Goal: Task Accomplishment & Management: Manage account settings

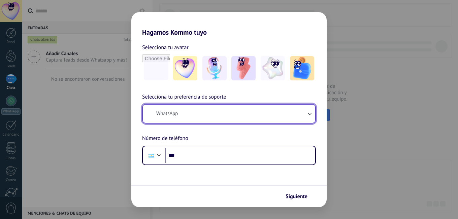
click at [309, 112] on icon "button" at bounding box center [309, 113] width 7 height 7
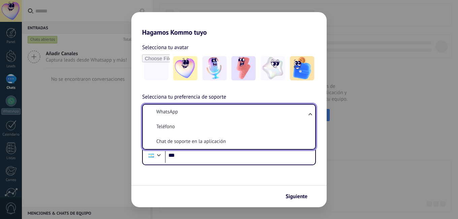
click at [309, 112] on ul "WhatsApp Teléfono Chat de soporte en la aplicación" at bounding box center [229, 127] width 174 height 46
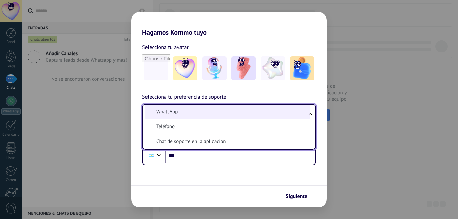
click at [174, 112] on span "WhatsApp" at bounding box center [167, 112] width 22 height 7
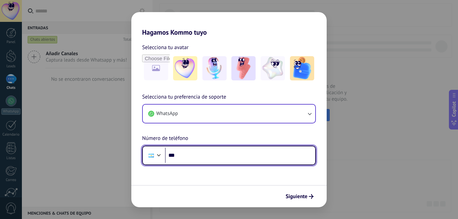
click at [186, 155] on input "***" at bounding box center [240, 155] width 150 height 15
type input "**********"
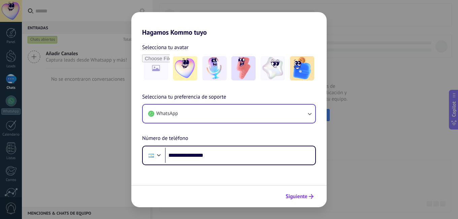
click at [303, 195] on span "Siguiente" at bounding box center [297, 196] width 22 height 5
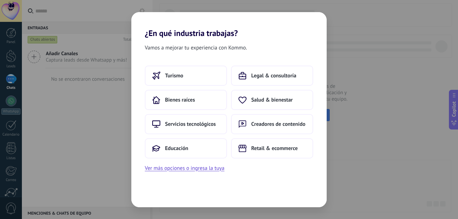
click at [140, 151] on div "Turismo Legal & consultoría Bienes raíces Salud & bienestar Servicios tecnológi…" at bounding box center [228, 119] width 195 height 107
click at [179, 147] on span "Educación" at bounding box center [176, 148] width 23 height 7
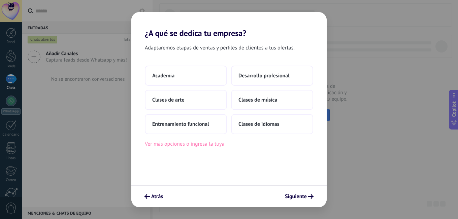
click at [181, 146] on button "Ver más opciones o ingresa la tuya" at bounding box center [185, 144] width 80 height 9
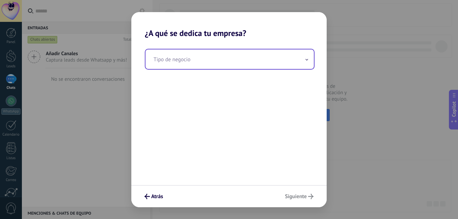
click at [307, 61] on span at bounding box center [306, 59] width 3 height 6
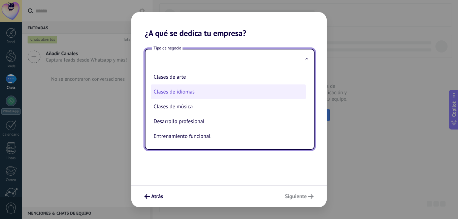
scroll to position [15, 0]
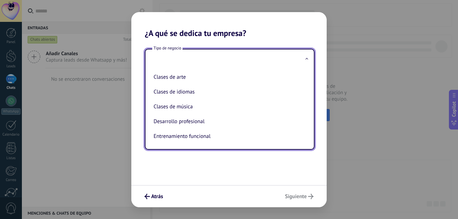
click at [172, 59] on input "text" at bounding box center [230, 60] width 168 height 20
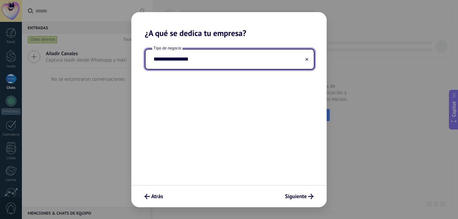
click at [156, 59] on input "**********" at bounding box center [230, 60] width 168 height 20
type input "**********"
click at [302, 196] on span "Siguiente" at bounding box center [296, 196] width 22 height 5
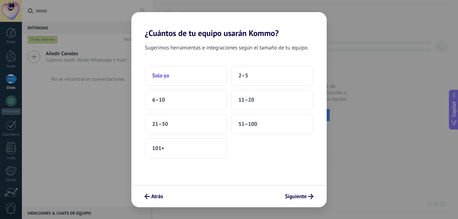
click at [189, 76] on button "Solo yo" at bounding box center [186, 76] width 82 height 20
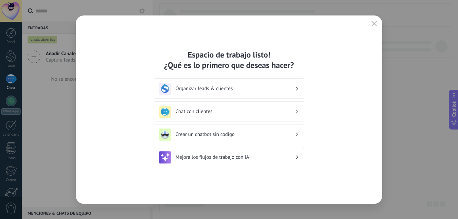
click at [197, 113] on h3 "Chat con clientes" at bounding box center [236, 111] width 120 height 6
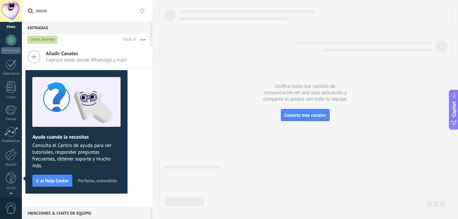
scroll to position [0, 0]
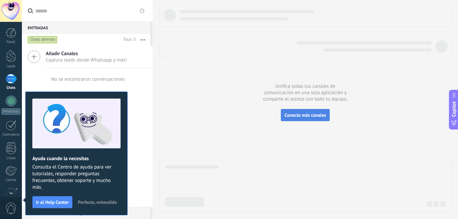
click at [297, 116] on span "Conecta más canales" at bounding box center [305, 115] width 41 height 6
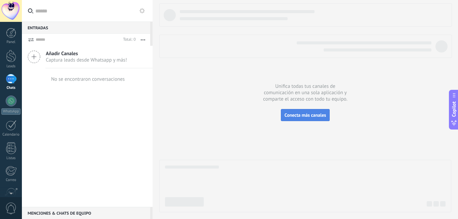
click at [312, 113] on span "Conecta más canales" at bounding box center [305, 115] width 41 height 6
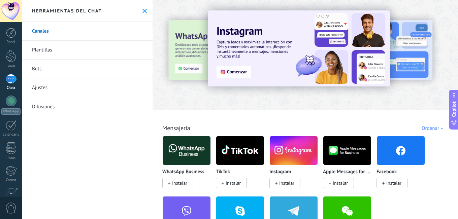
click at [179, 184] on span "Instalar" at bounding box center [179, 183] width 15 height 6
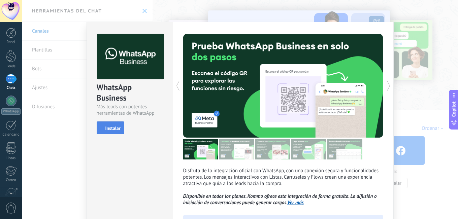
click at [107, 126] on span "Instalar" at bounding box center [112, 128] width 15 height 5
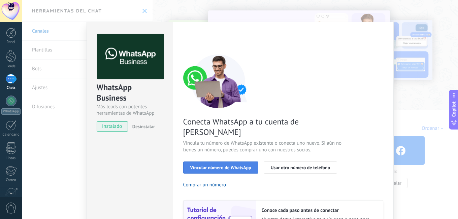
click at [227, 162] on button "Vincular número de WhatsApp" at bounding box center [220, 168] width 75 height 12
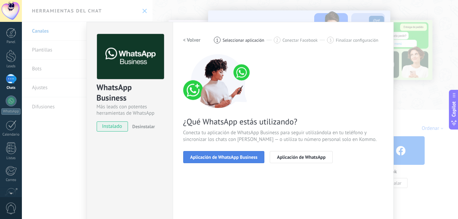
click at [228, 154] on button "Aplicación de WhatsApp Business" at bounding box center [224, 157] width 82 height 12
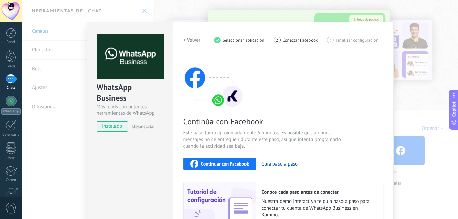
click at [223, 162] on span "Continuar con Facebook" at bounding box center [225, 164] width 48 height 5
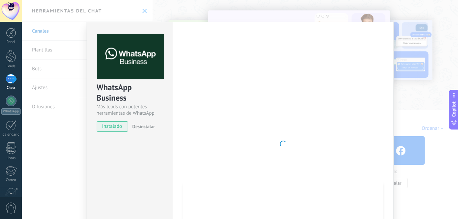
click at [134, 70] on img at bounding box center [130, 56] width 67 height 45
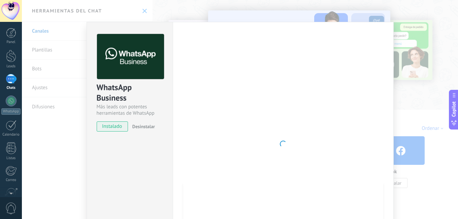
click at [108, 125] on span "instalado" at bounding box center [112, 127] width 31 height 10
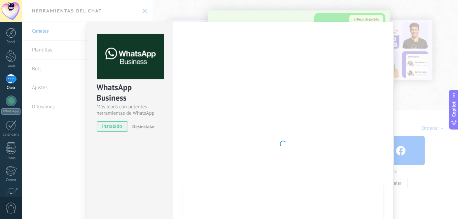
click at [49, 51] on div "WhatsApp Business Más leads con potentes herramientas de WhatsApp instalado Des…" at bounding box center [240, 109] width 436 height 219
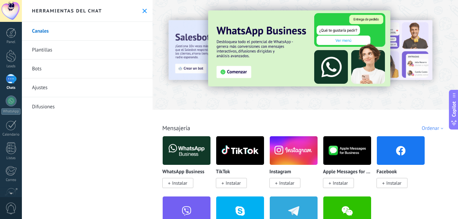
click at [290, 184] on span "Instalar" at bounding box center [286, 183] width 15 height 6
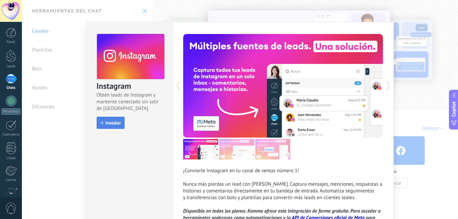
click at [112, 123] on span "Instalar" at bounding box center [113, 123] width 15 height 5
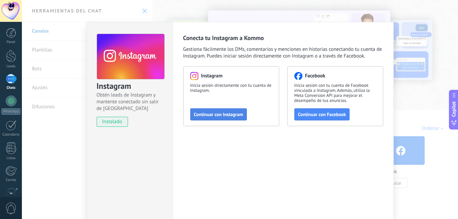
click at [216, 113] on span "Continuar con Instagram" at bounding box center [218, 114] width 49 height 5
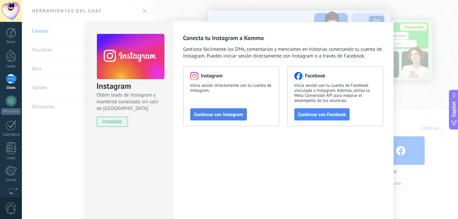
click at [219, 118] on button "Continuar con Instagram" at bounding box center [218, 114] width 57 height 12
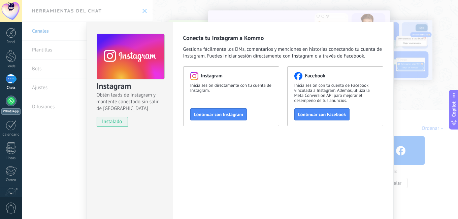
click at [9, 100] on div at bounding box center [11, 101] width 11 height 11
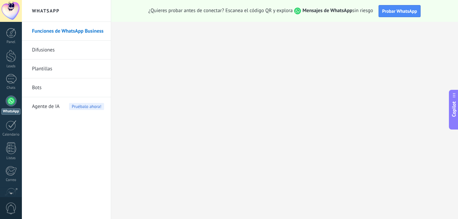
click at [396, 8] on span "Probar WhatsApp" at bounding box center [399, 11] width 35 height 6
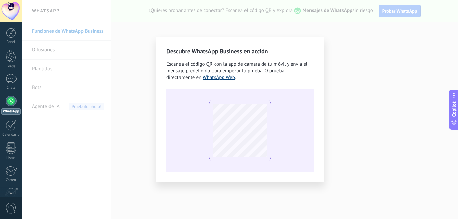
click at [226, 77] on link "WhatsApp Web" at bounding box center [219, 77] width 32 height 6
click at [430, 64] on div "Descubre WhatsApp Business en acción Escanea el código QR con la app [PERSON_NA…" at bounding box center [240, 109] width 436 height 219
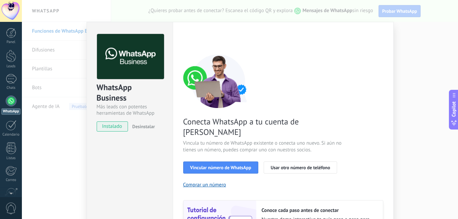
click at [10, 103] on div at bounding box center [11, 101] width 11 height 11
click at [221, 165] on span "Vincular número de WhatsApp" at bounding box center [220, 167] width 61 height 5
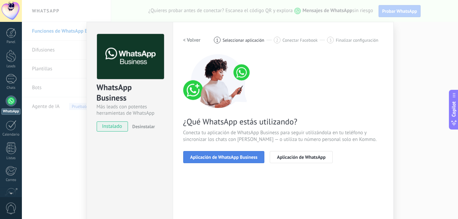
click at [222, 157] on span "Aplicación de WhatsApp Business" at bounding box center [223, 157] width 67 height 5
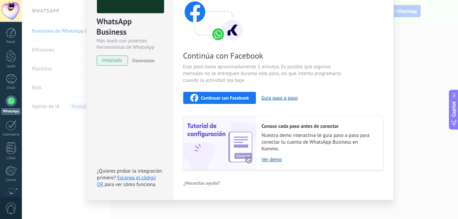
scroll to position [67, 0]
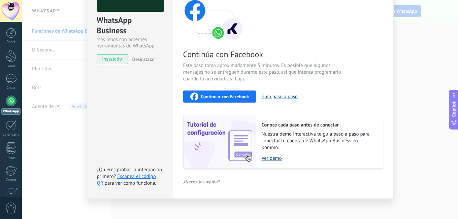
click at [273, 157] on link "Ver demo" at bounding box center [319, 158] width 115 height 6
click at [11, 99] on div at bounding box center [11, 101] width 11 height 11
click at [133, 176] on link "Escanea el código QR" at bounding box center [126, 179] width 59 height 13
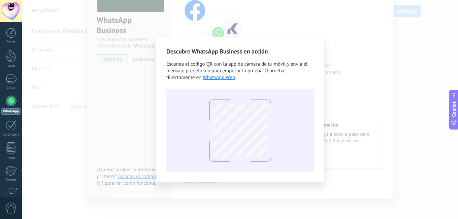
click at [408, 106] on div "Descubre WhatsApp Business en acción Escanea el código QR con la app [PERSON_NA…" at bounding box center [240, 109] width 436 height 219
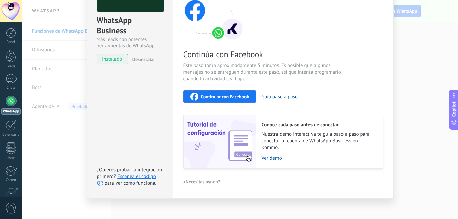
click at [50, 31] on div "WhatsApp Business Más leads con potentes herramientas de WhatsApp instalado Des…" at bounding box center [240, 109] width 436 height 219
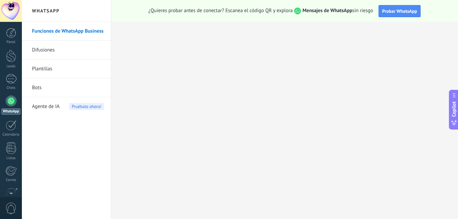
scroll to position [0, 0]
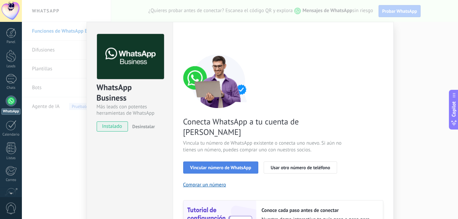
click at [227, 165] on span "Vincular número de WhatsApp" at bounding box center [220, 167] width 61 height 5
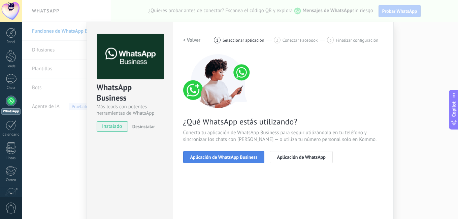
click at [225, 157] on span "Aplicación de WhatsApp Business" at bounding box center [223, 157] width 67 height 5
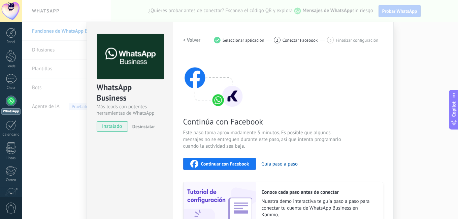
click at [225, 162] on span "Continuar con Facebook" at bounding box center [225, 164] width 48 height 5
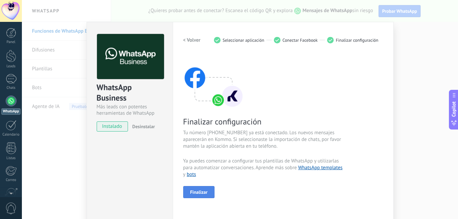
click at [193, 193] on span "Finalizar" at bounding box center [199, 192] width 18 height 5
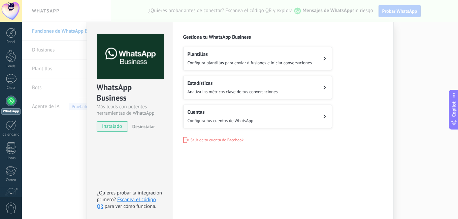
click at [125, 55] on img at bounding box center [130, 56] width 67 height 45
click at [130, 55] on img at bounding box center [130, 56] width 67 height 45
click at [144, 200] on link "Escanea el código QR" at bounding box center [126, 203] width 59 height 13
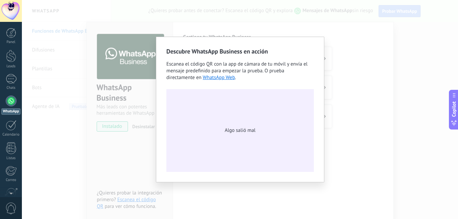
click at [239, 134] on span "Algo salió mal" at bounding box center [240, 130] width 31 height 7
click at [239, 130] on span "Algo salió mal" at bounding box center [240, 130] width 31 height 7
click at [139, 202] on div "Descubre WhatsApp Business en acción Escanea el código QR con la app [PERSON_NA…" at bounding box center [240, 109] width 436 height 219
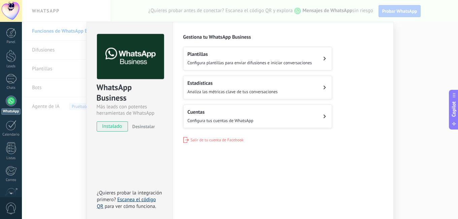
click at [139, 200] on link "Escanea el código QR" at bounding box center [126, 203] width 59 height 13
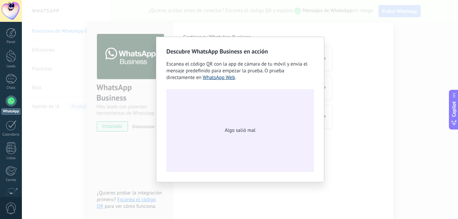
click at [219, 76] on link "WhatsApp Web" at bounding box center [219, 77] width 32 height 6
click at [349, 96] on div "Descubre WhatsApp Business en acción Escanea el código QR con la app [PERSON_NA…" at bounding box center [240, 109] width 436 height 219
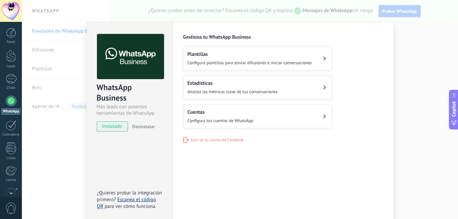
click at [137, 200] on link "Escanea el código QR" at bounding box center [126, 203] width 59 height 13
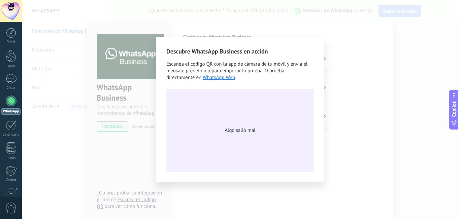
click at [137, 200] on div "Descubre WhatsApp Business en acción Escanea el código QR con la app [PERSON_NA…" at bounding box center [240, 109] width 436 height 219
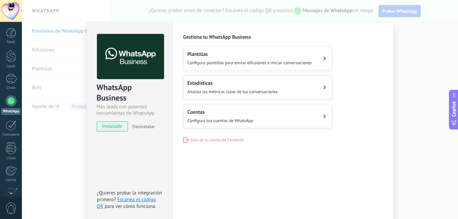
click at [234, 62] on span "Configura plantillas para enviar difusiones e iniciar conversaciones" at bounding box center [250, 63] width 125 height 6
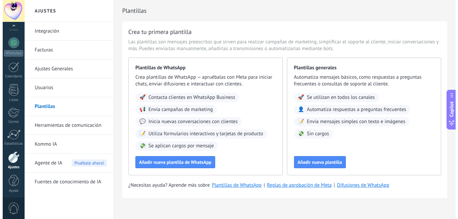
scroll to position [61, 0]
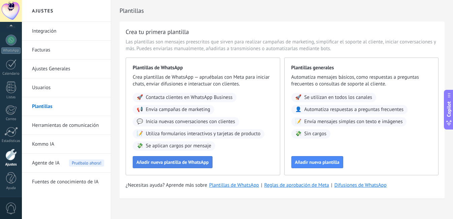
click at [170, 160] on span "Añadir nueva plantilla de WhatsApp" at bounding box center [172, 162] width 72 height 5
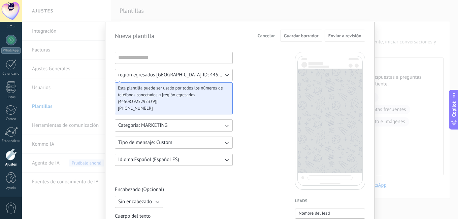
click at [417, 171] on div "Nueva plantilla Cancelar Guardar borrador Enviar a revisión región egresados [G…" at bounding box center [240, 109] width 436 height 219
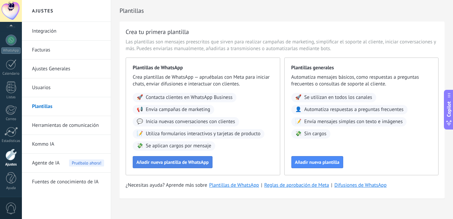
click at [177, 162] on span "Añadir nueva plantilla de WhatsApp" at bounding box center [172, 162] width 72 height 5
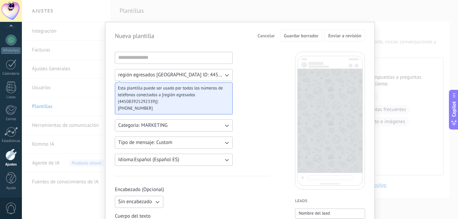
click at [227, 127] on icon "button" at bounding box center [226, 125] width 7 height 7
click at [225, 126] on li "UTILITY" at bounding box center [172, 125] width 122 height 11
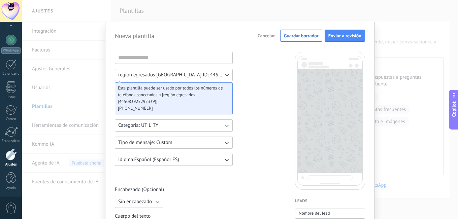
click at [222, 143] on button "Tipo de mensaje: Custom" at bounding box center [174, 143] width 118 height 12
click at [222, 142] on li "Custom" at bounding box center [172, 142] width 122 height 11
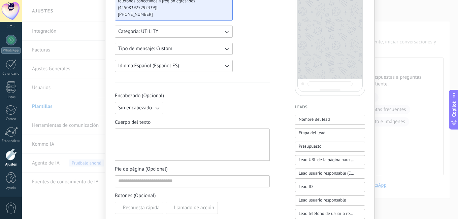
scroll to position [135, 0]
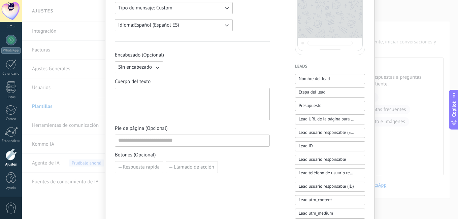
click at [154, 65] on icon "button" at bounding box center [157, 67] width 7 height 7
click at [138, 76] on li "Texto" at bounding box center [137, 78] width 52 height 11
click at [148, 142] on input at bounding box center [192, 140] width 154 height 11
click at [144, 166] on span "Respuesta rápida" at bounding box center [141, 167] width 37 height 5
click at [144, 166] on input at bounding box center [152, 167] width 75 height 11
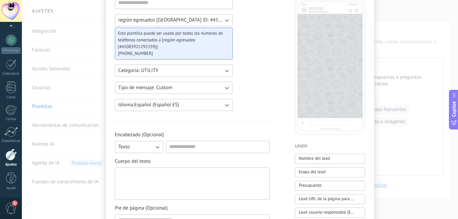
scroll to position [65, 0]
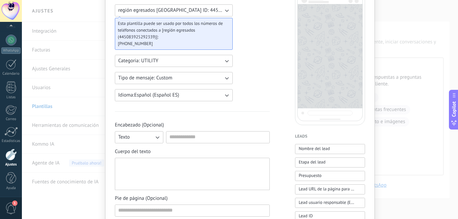
click at [225, 10] on icon "button" at bounding box center [227, 11] width 4 height 2
click at [227, 61] on icon "button" at bounding box center [226, 61] width 7 height 7
click at [135, 74] on span "MARKETING" at bounding box center [131, 72] width 27 height 7
click at [228, 78] on icon "button" at bounding box center [226, 78] width 7 height 7
click at [228, 78] on li "Custom" at bounding box center [172, 77] width 122 height 11
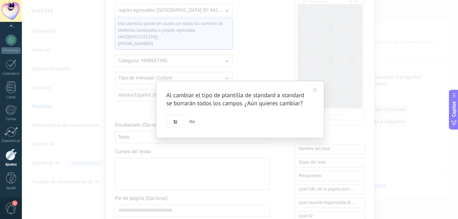
click at [192, 122] on span "No" at bounding box center [192, 122] width 6 height 6
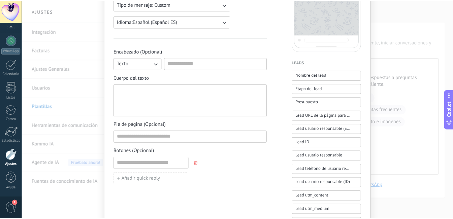
scroll to position [132, 0]
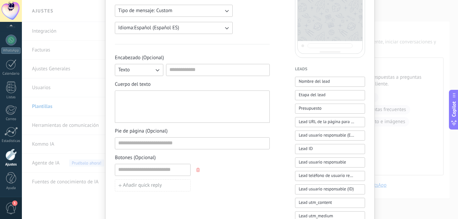
click at [156, 70] on icon "button" at bounding box center [157, 70] width 7 height 7
click at [143, 78] on li "Texto" at bounding box center [137, 81] width 52 height 11
click at [182, 73] on input at bounding box center [217, 69] width 103 height 11
type input "*"
click at [46, 10] on div "Nueva plantilla Cancelar Guardar borrador Enviar a revisión región egresados [G…" at bounding box center [240, 109] width 436 height 219
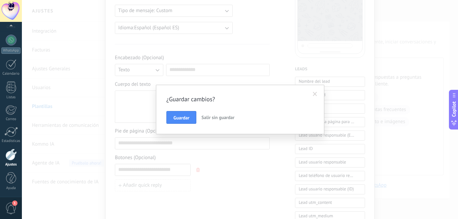
click at [47, 10] on div "¿Guardar cambios? Guardar Salir sin guardar" at bounding box center [240, 109] width 436 height 219
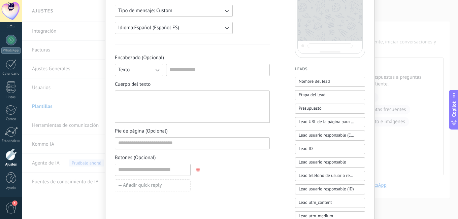
click at [9, 157] on div at bounding box center [10, 155] width 11 height 12
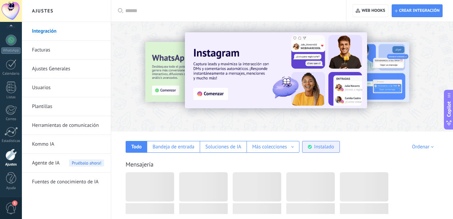
click at [324, 148] on div "Instalado" at bounding box center [324, 147] width 20 height 6
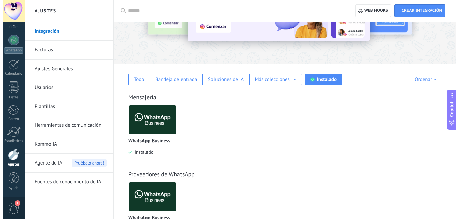
scroll to position [99, 0]
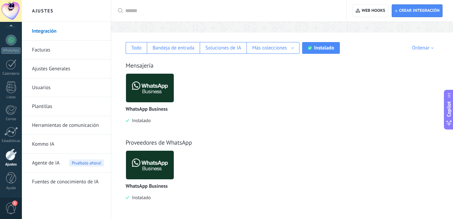
click at [143, 121] on span "Instalado" at bounding box center [139, 121] width 21 height 6
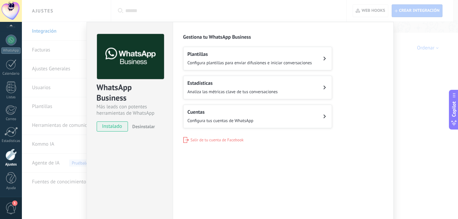
click at [142, 126] on span "Desinstalar" at bounding box center [143, 127] width 23 height 6
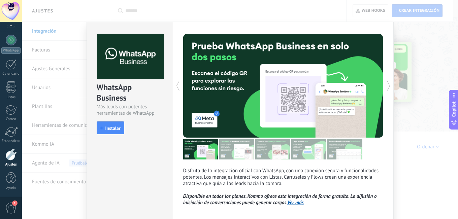
scroll to position [0, 0]
click at [11, 210] on span "1" at bounding box center [10, 209] width 11 height 12
